Goal: Find specific page/section: Find specific page/section

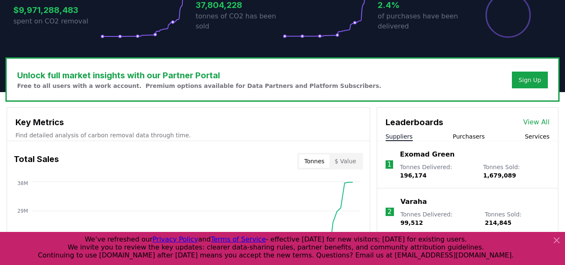
scroll to position [265, 0]
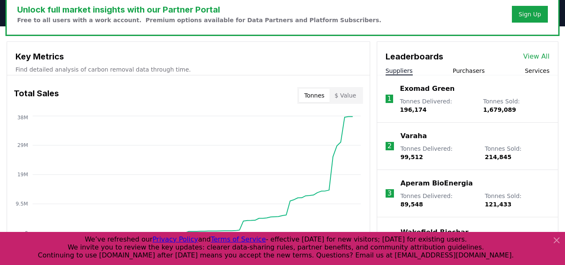
click at [555, 238] on icon at bounding box center [556, 239] width 5 height 5
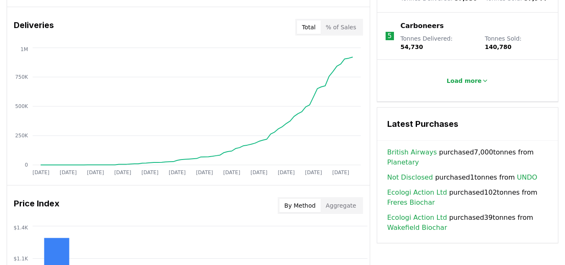
scroll to position [512, 0]
click at [400, 172] on link "Not Disclosed" at bounding box center [410, 177] width 46 height 10
